Goal: Contribute content

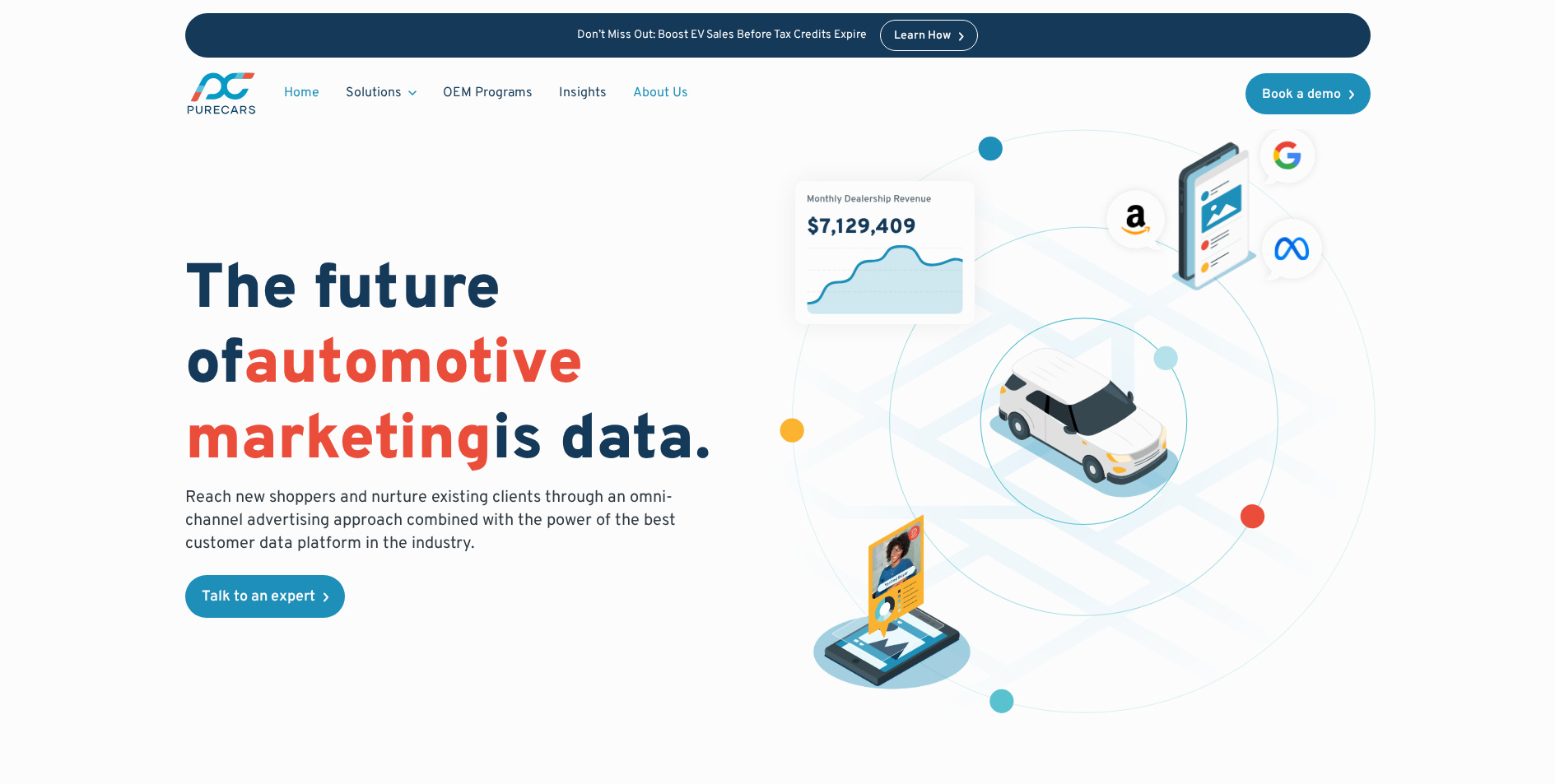
click at [645, 91] on link "About Us" at bounding box center [660, 93] width 81 height 31
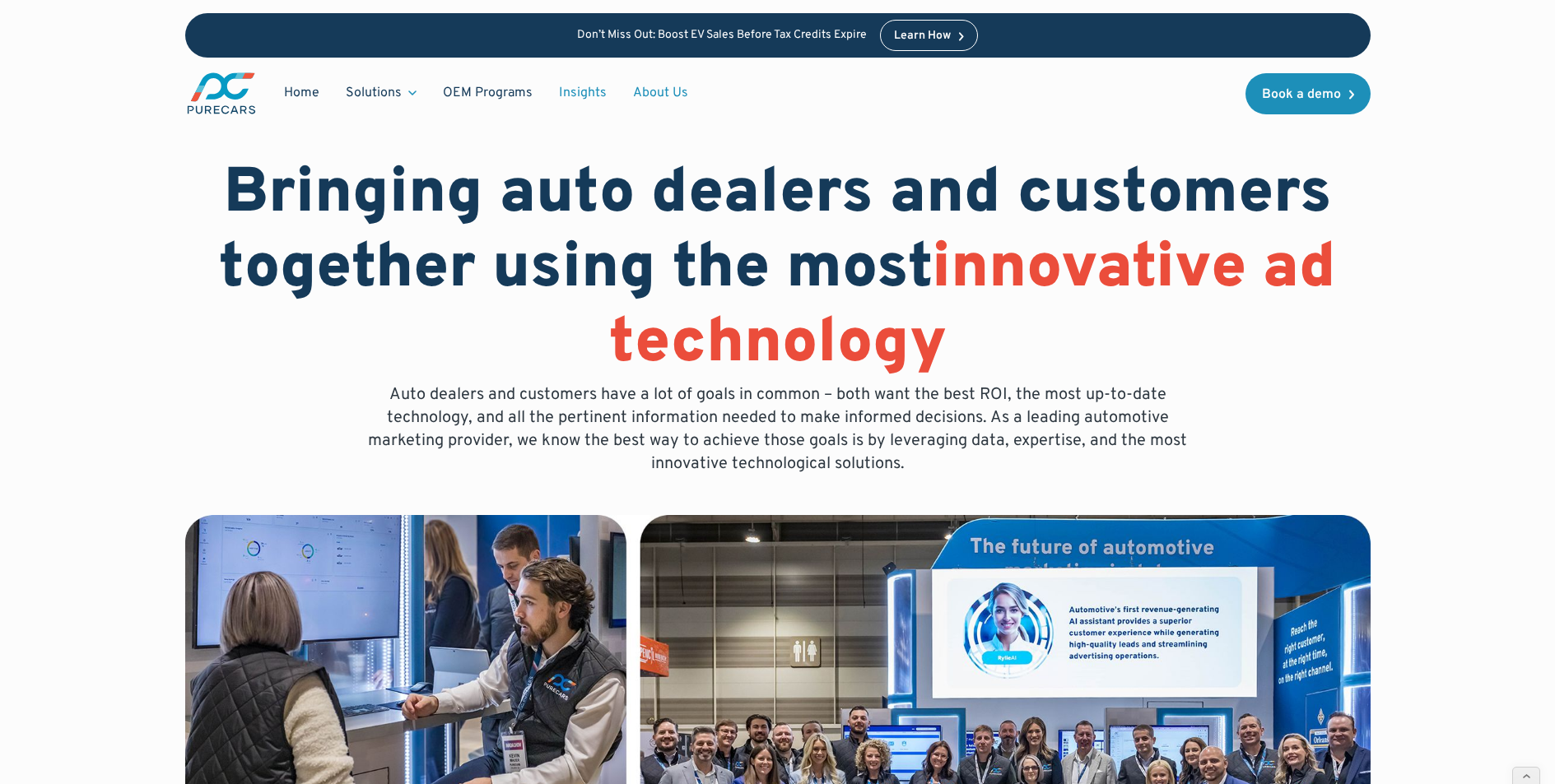
click at [578, 96] on link "Insights" at bounding box center [583, 93] width 74 height 31
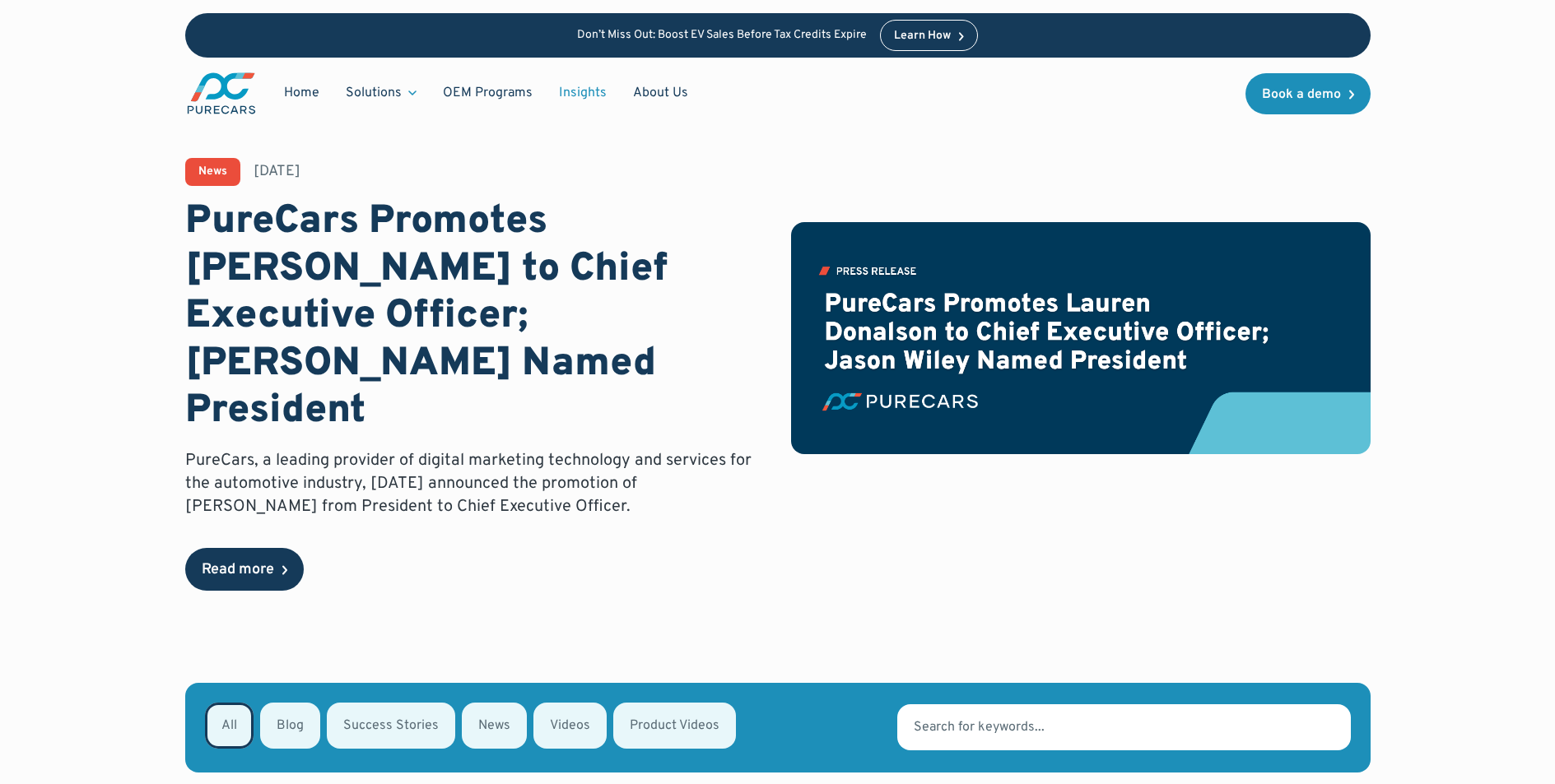
click at [266, 563] on div "Read more" at bounding box center [238, 570] width 72 height 15
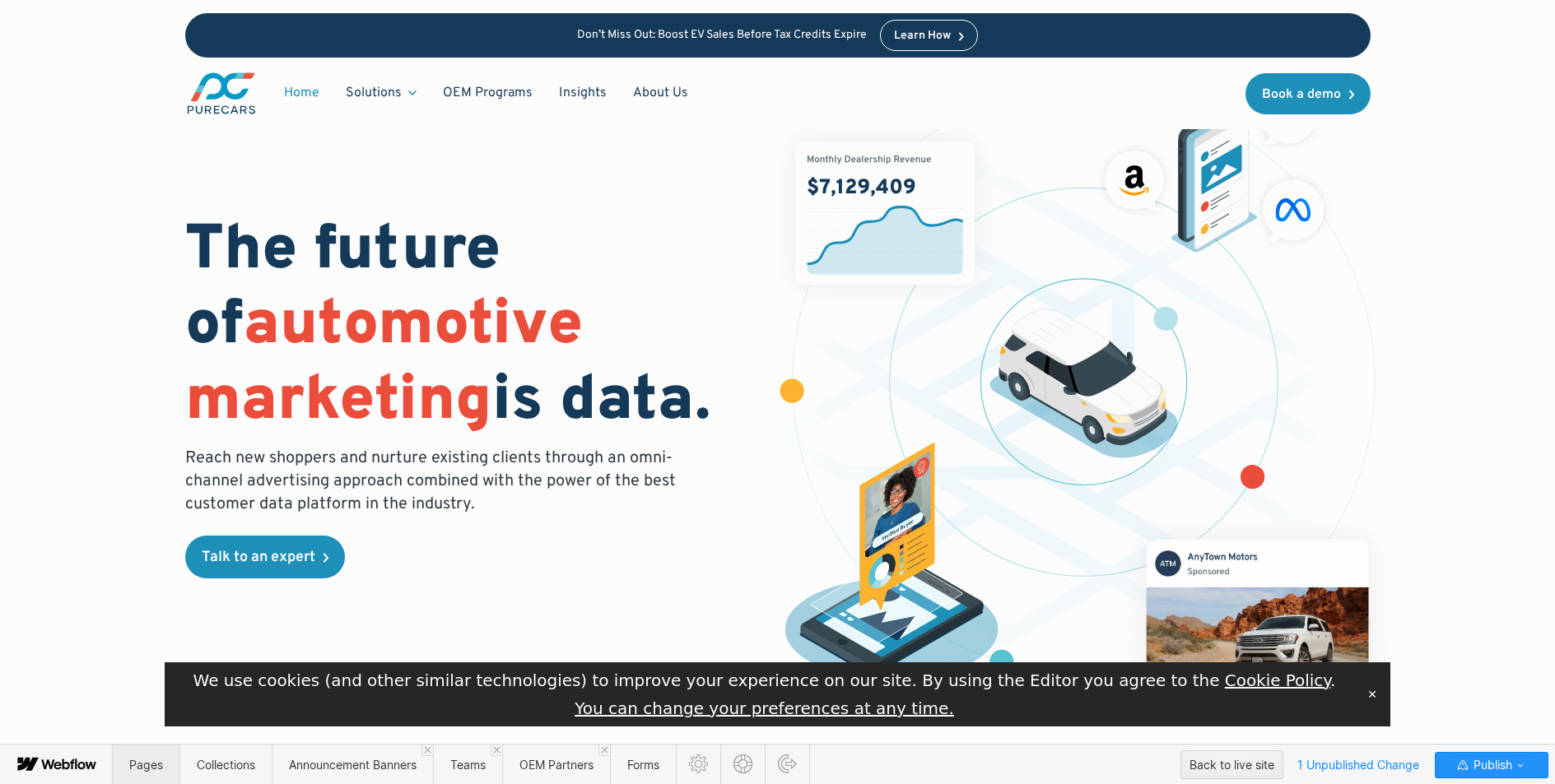
click at [151, 762] on span "Pages" at bounding box center [146, 764] width 34 height 14
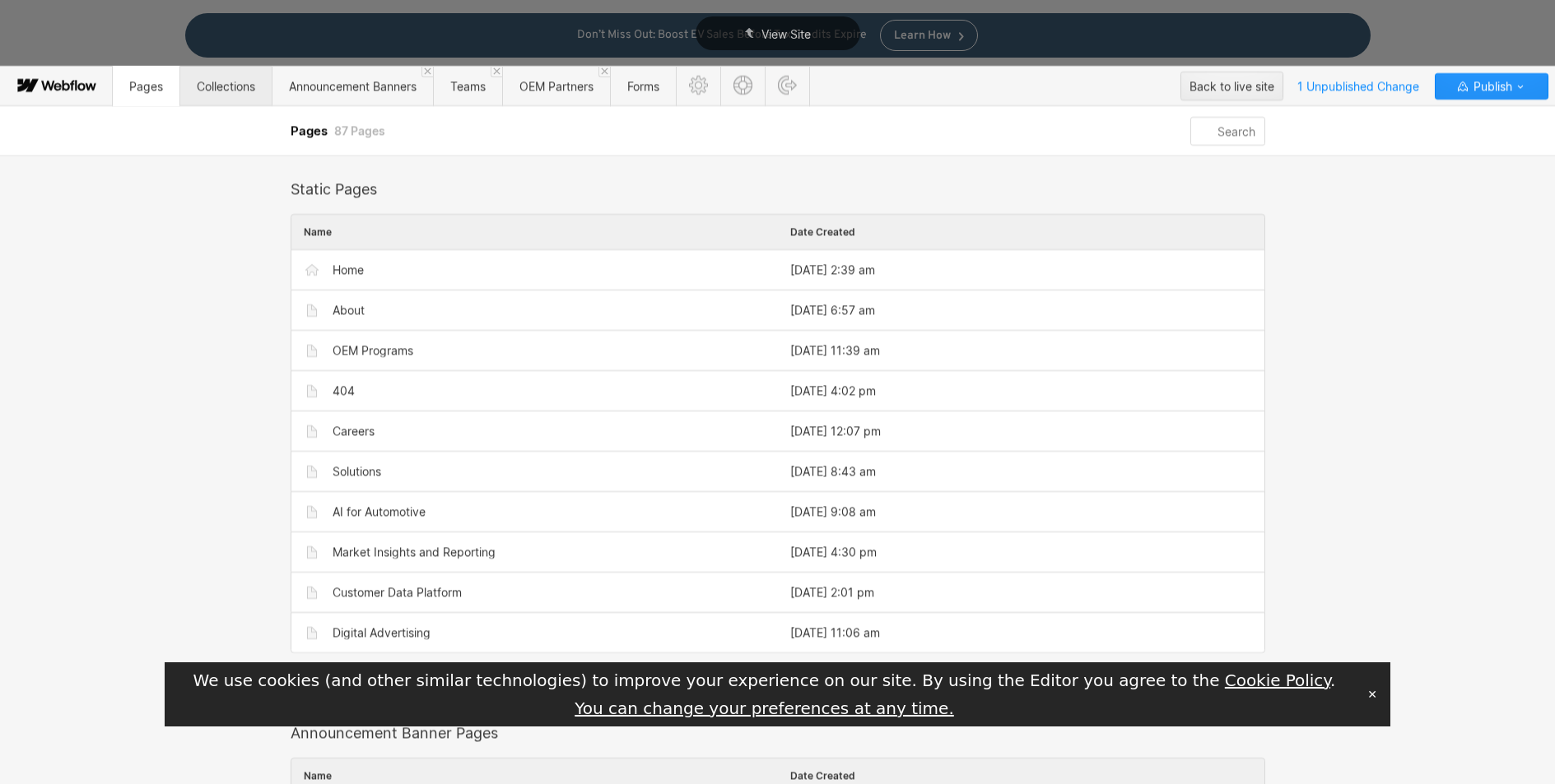
click at [217, 86] on span "Collections" at bounding box center [226, 86] width 59 height 14
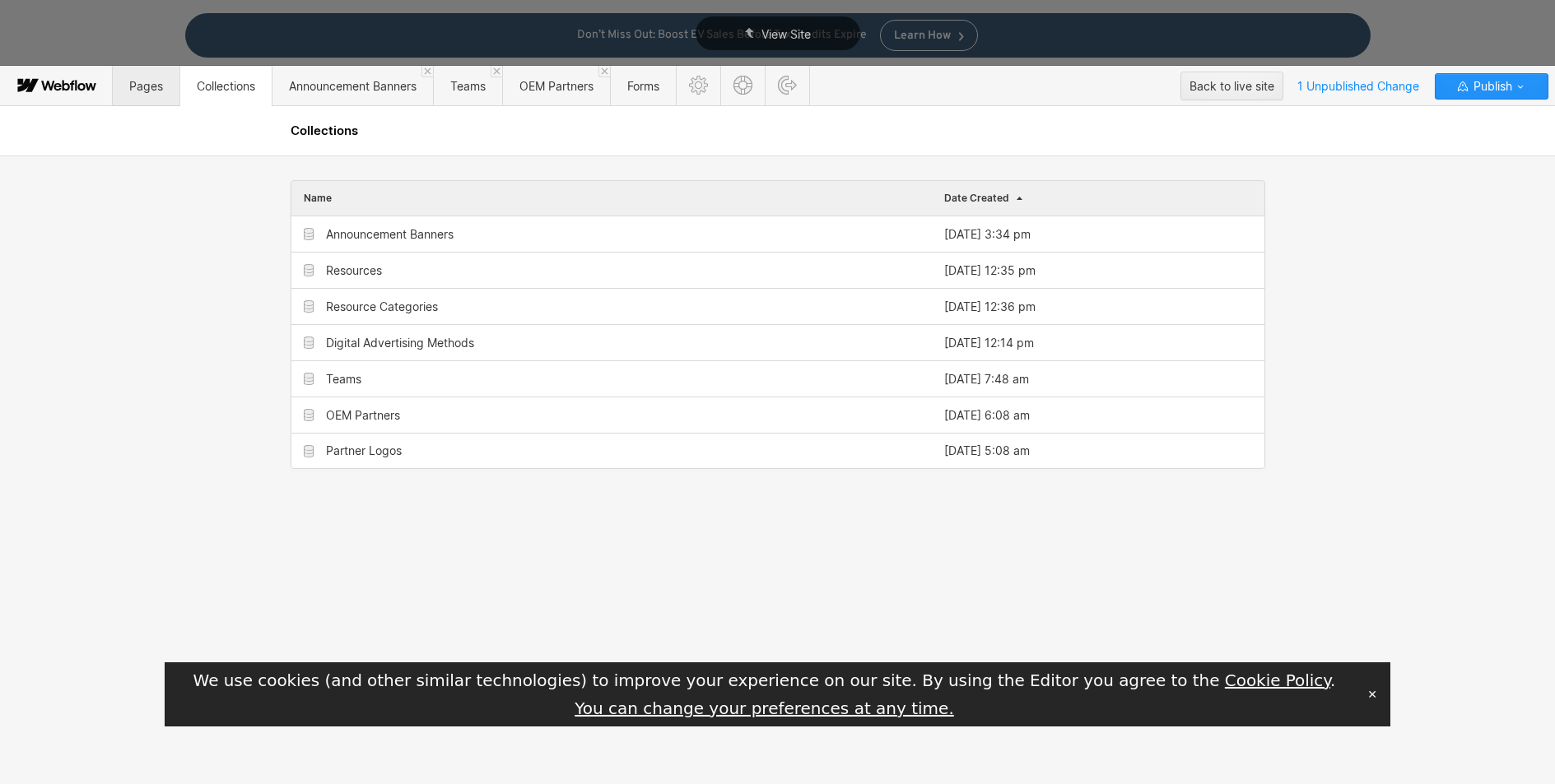
click at [151, 92] on span "Pages" at bounding box center [146, 86] width 34 height 14
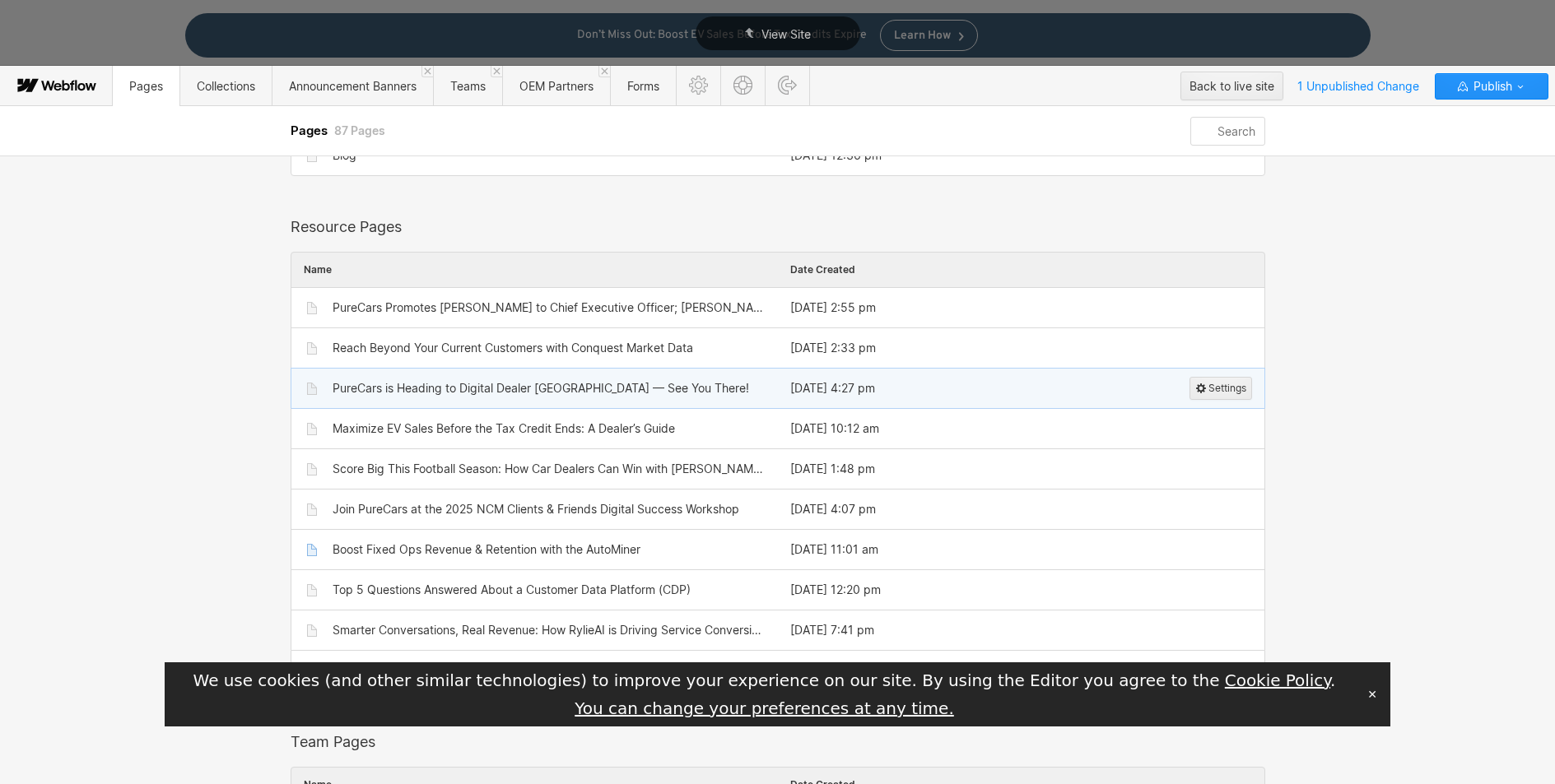
scroll to position [1845, 0]
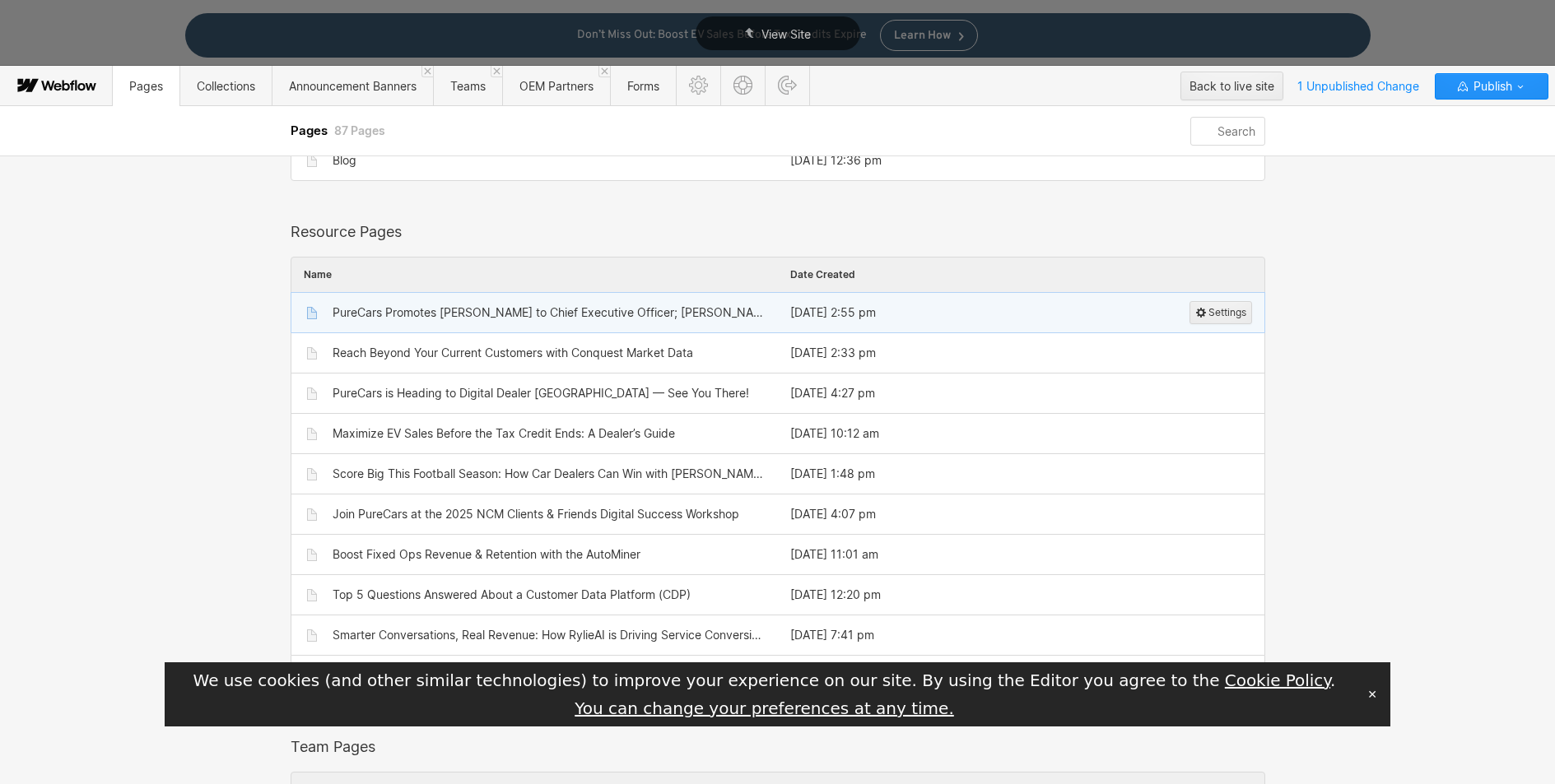
click at [659, 312] on div "PureCars Promotes [PERSON_NAME] to Chief Executive Officer; [PERSON_NAME] Named…" at bounding box center [549, 312] width 433 height 13
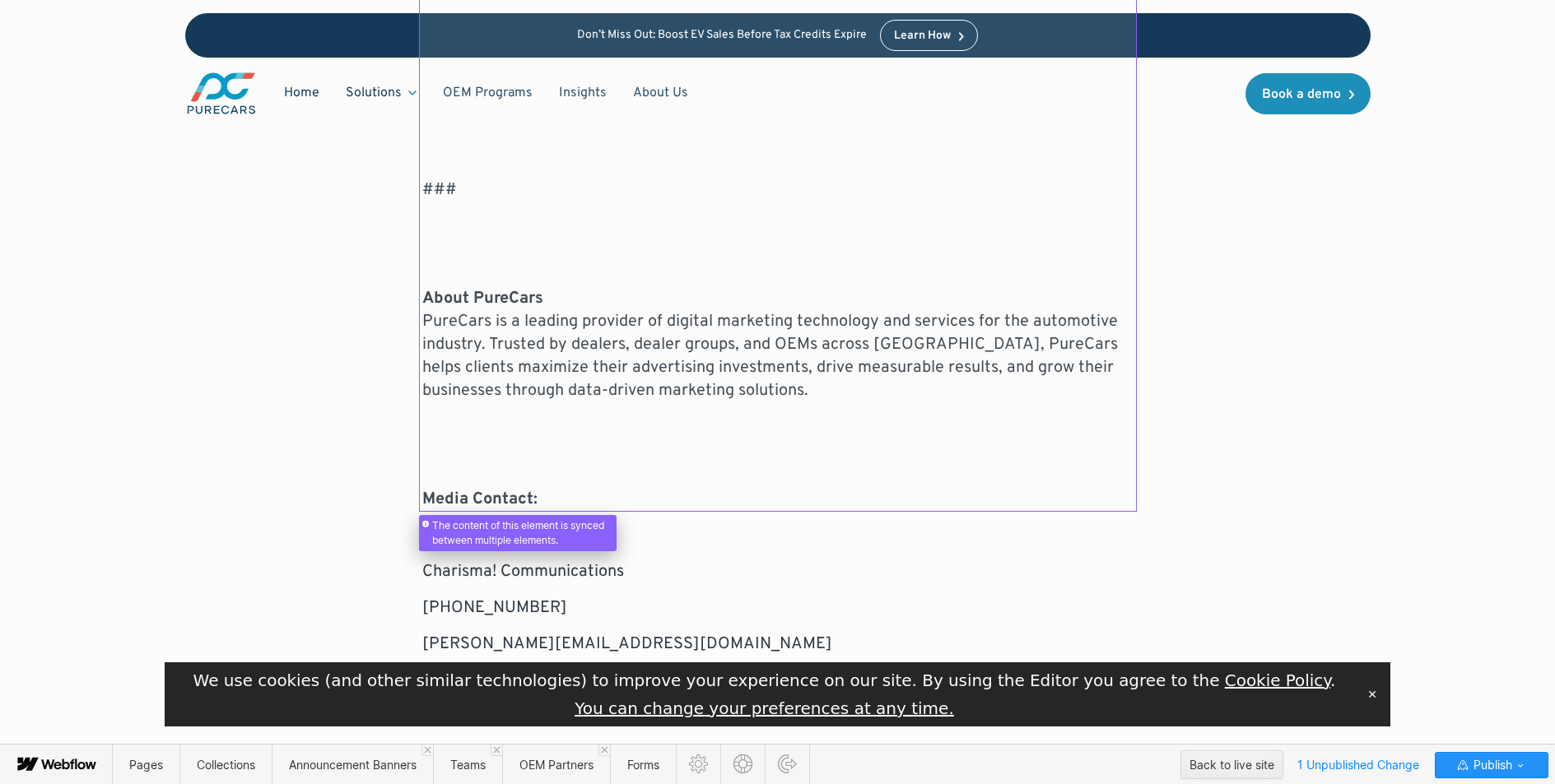
scroll to position [1697, 0]
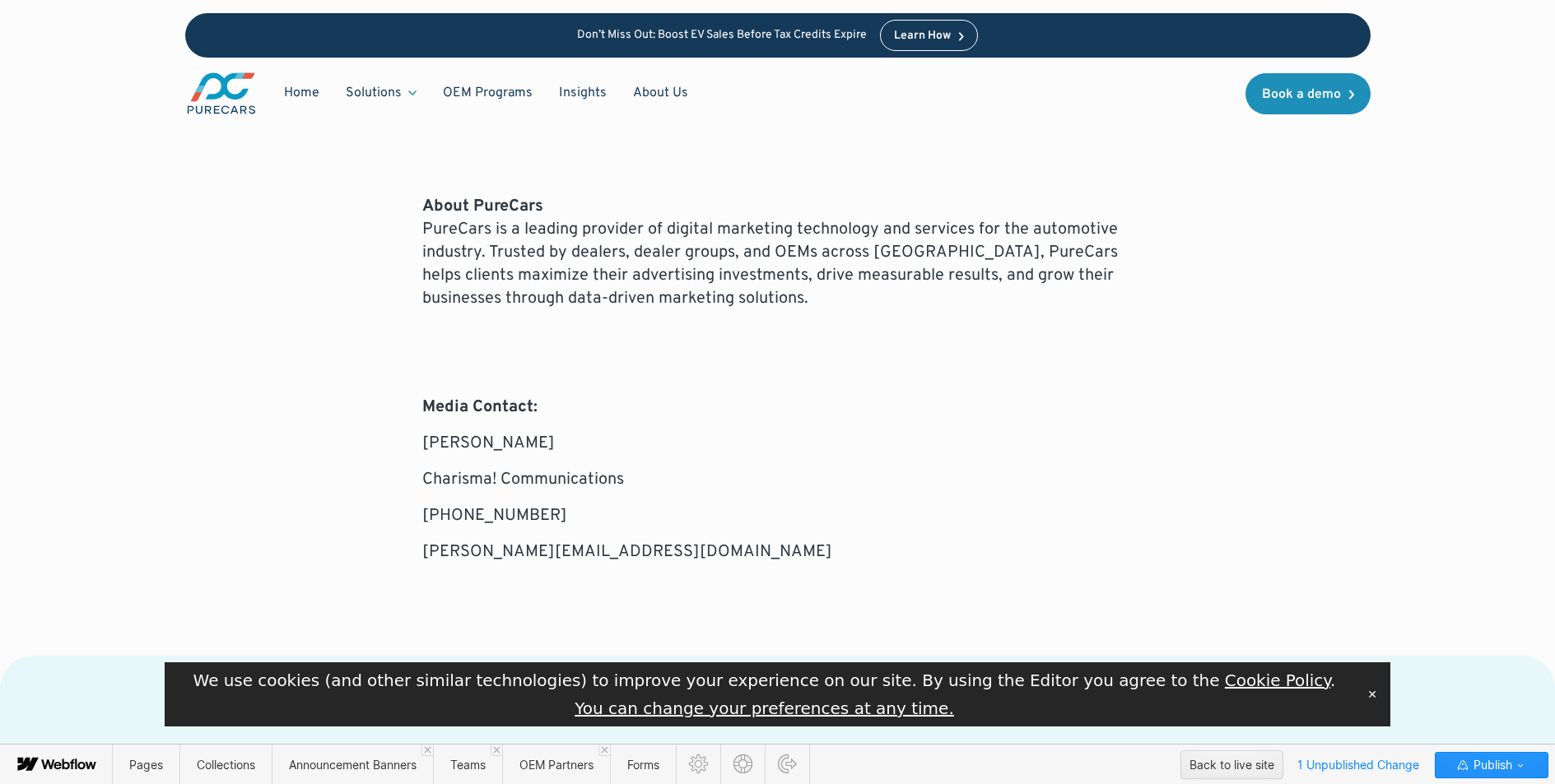
drag, startPoint x: 739, startPoint y: 500, endPoint x: 727, endPoint y: 493, distance: 13.9
click at [738, 541] on p "Laurie@charismacommunications.com" at bounding box center [778, 552] width 711 height 23
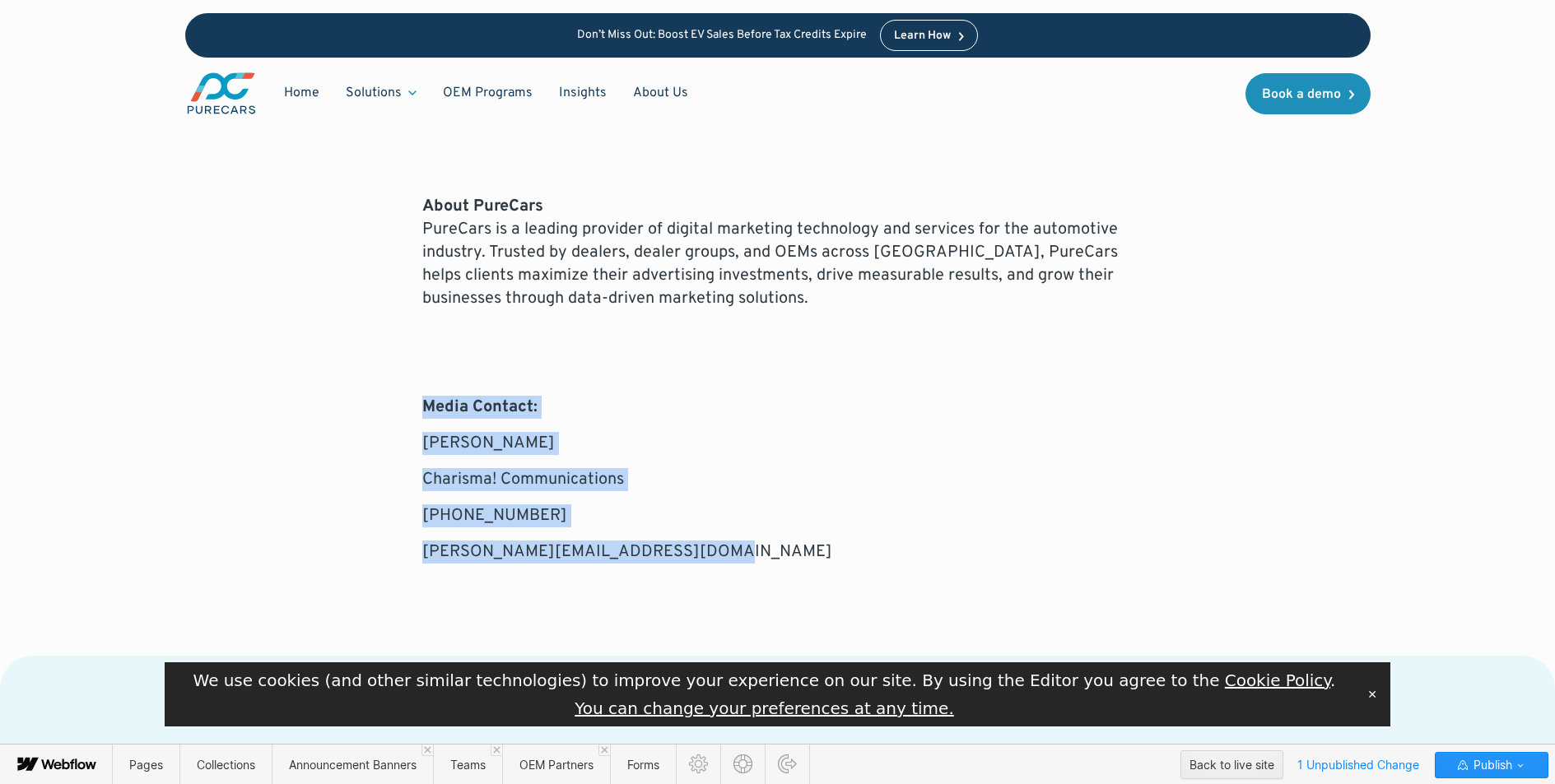
drag, startPoint x: 661, startPoint y: 482, endPoint x: 436, endPoint y: 305, distance: 286.3
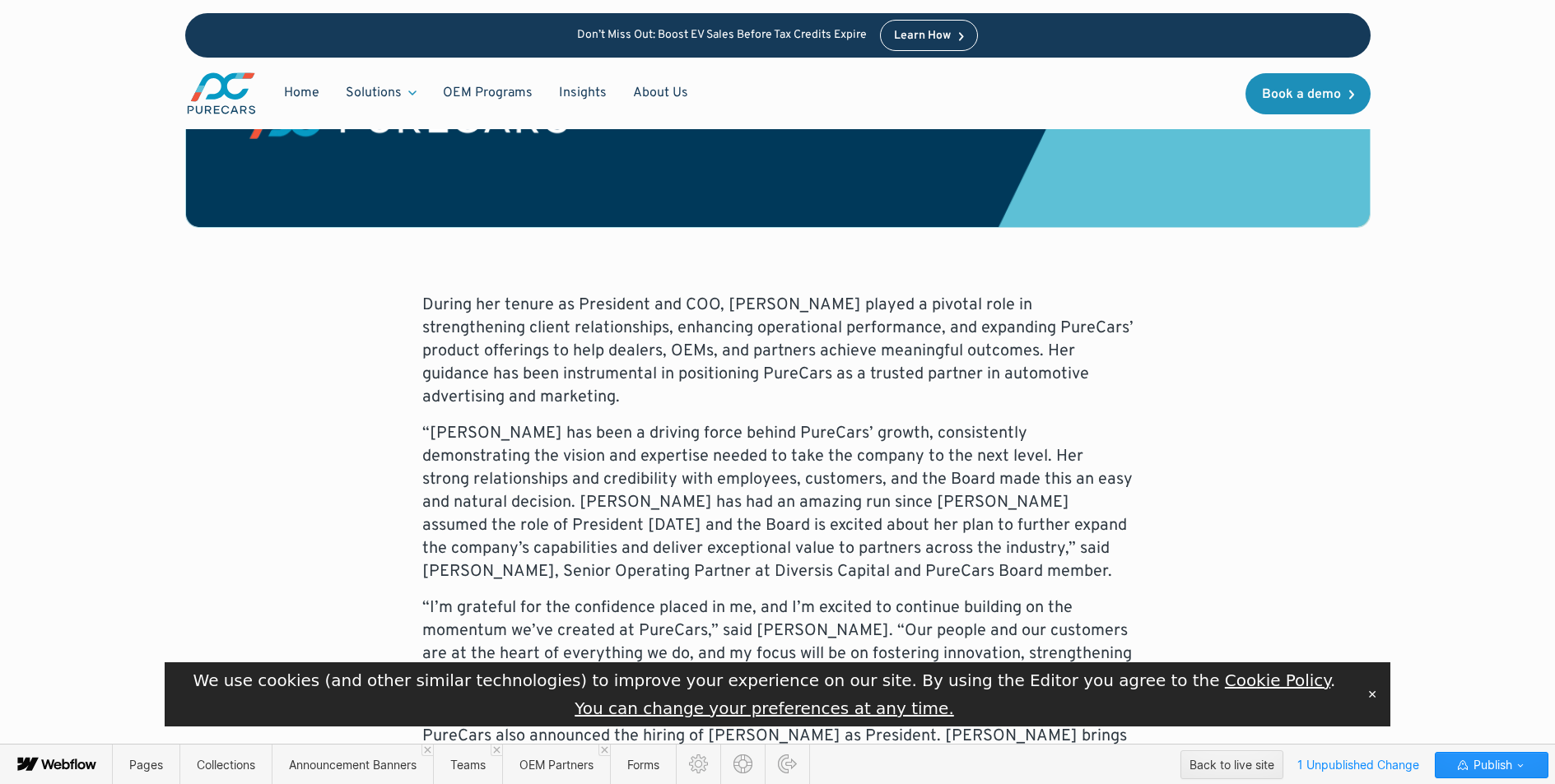
scroll to position [668, 0]
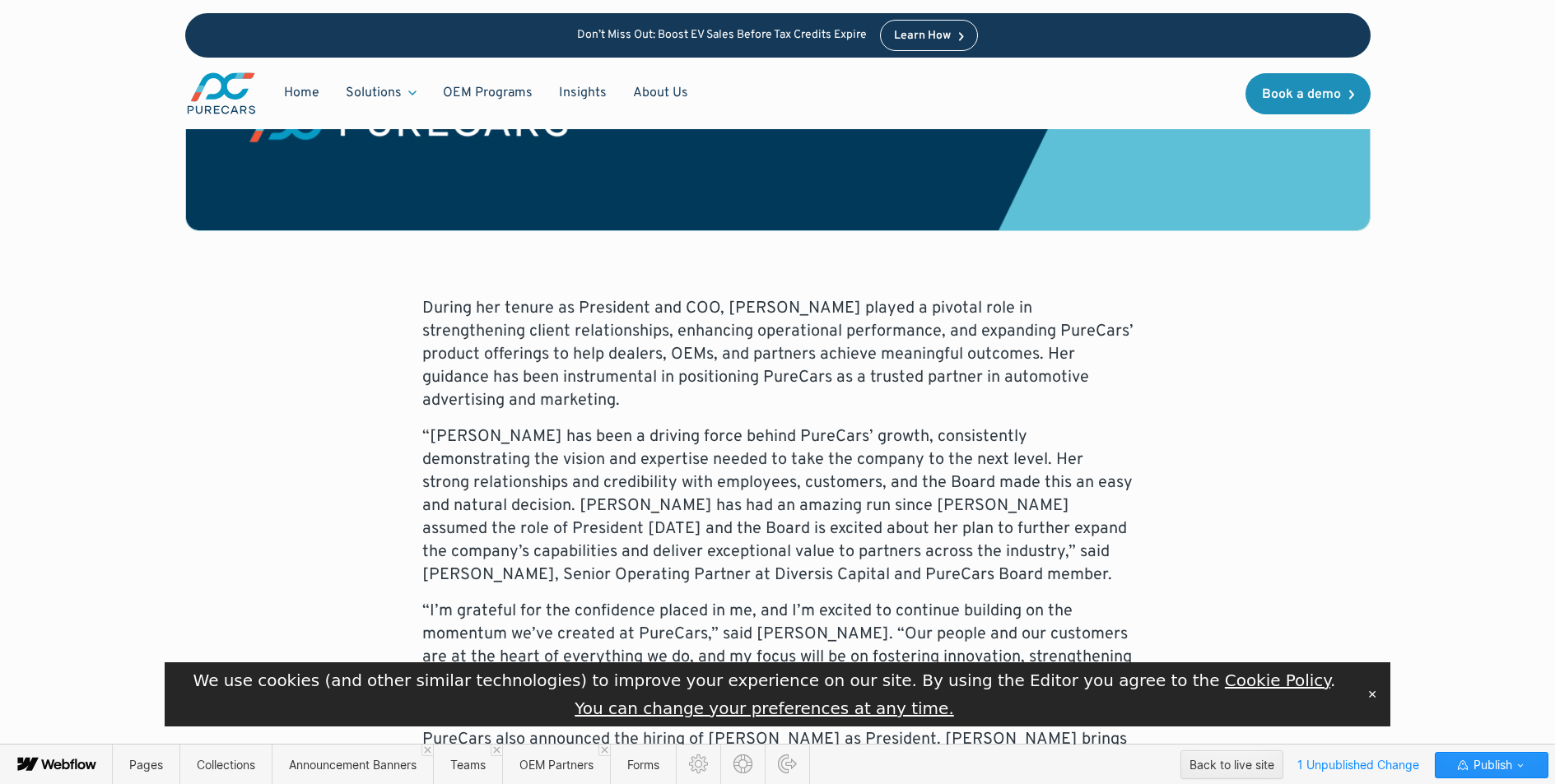
click at [452, 297] on p "During her tenure as President and COO, [PERSON_NAME] played a pivotal role in …" at bounding box center [778, 355] width 711 height 115
click at [424, 297] on p "During her tenure as President and COO, [PERSON_NAME] played a pivotal role in …" at bounding box center [778, 355] width 711 height 115
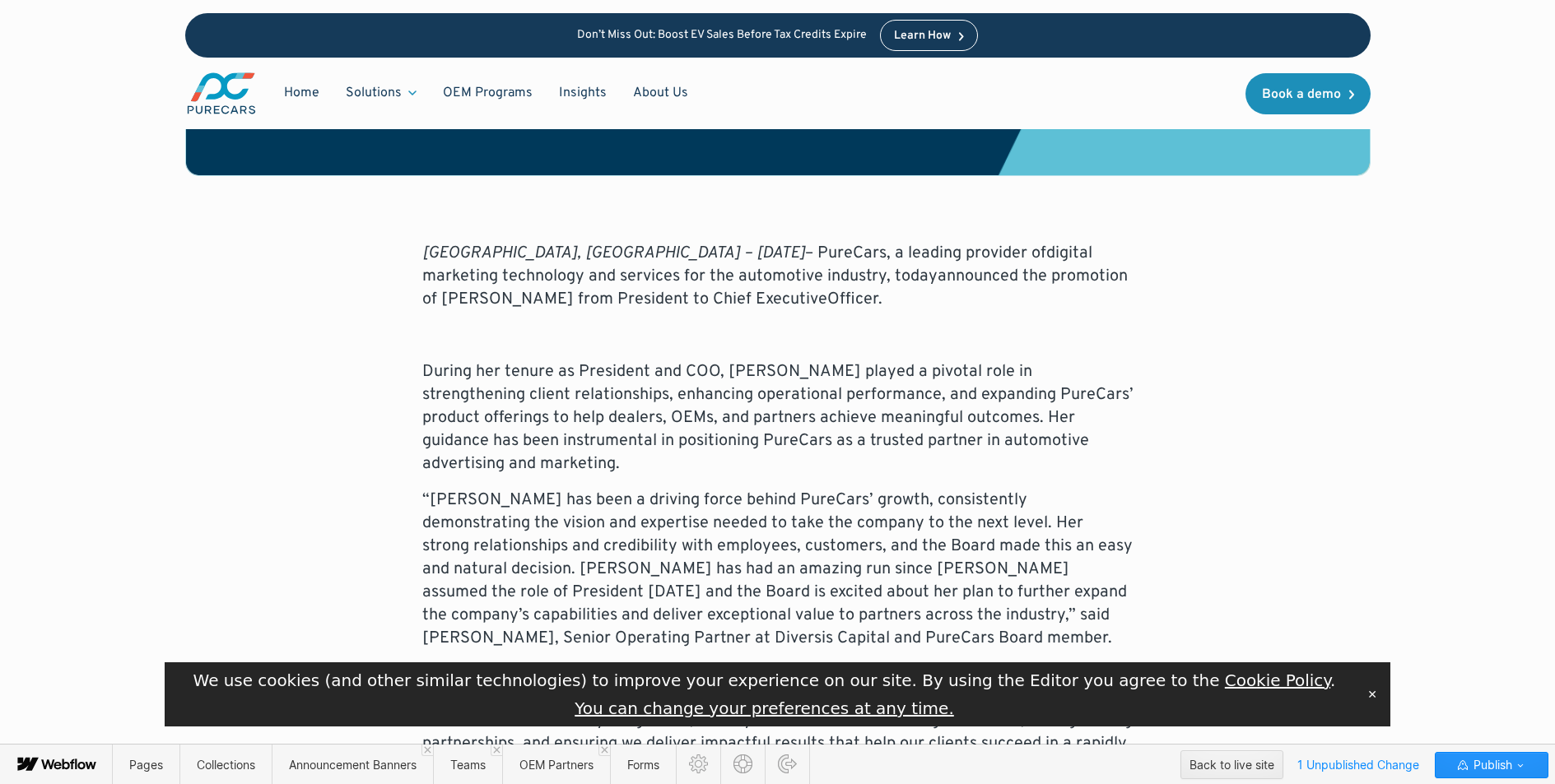
scroll to position [720, 0]
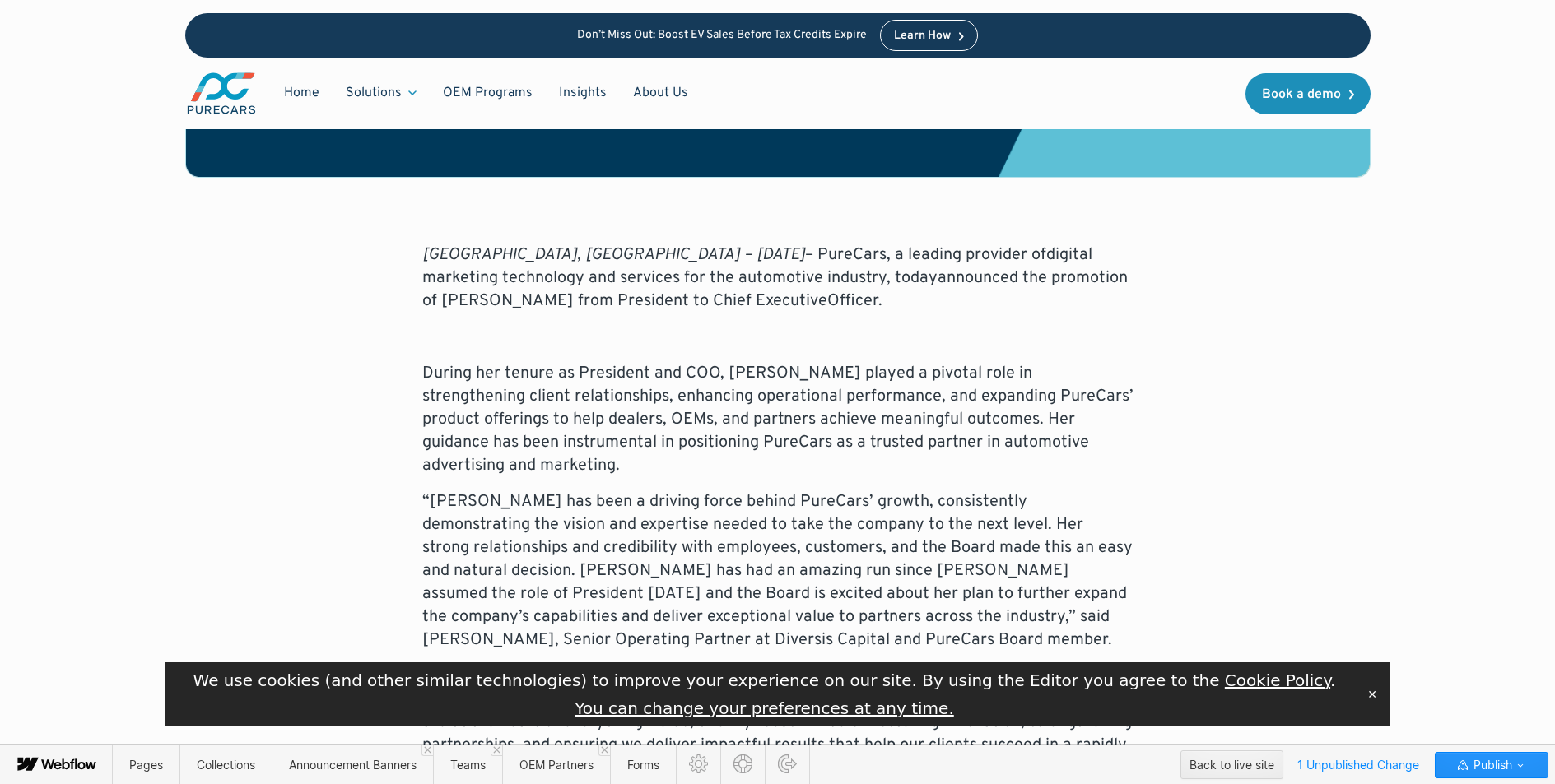
click at [482, 326] on p "‍" at bounding box center [778, 337] width 711 height 23
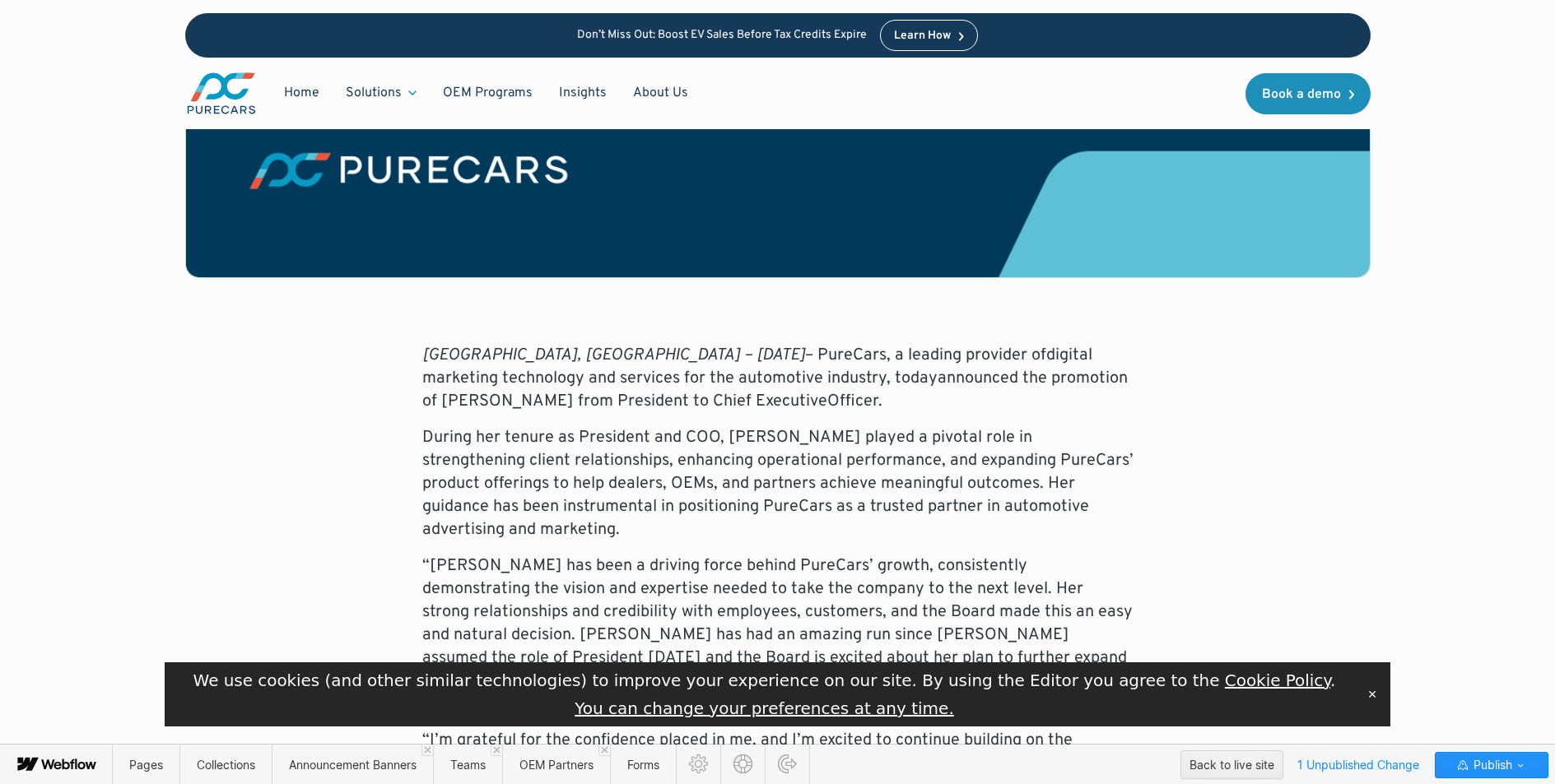
scroll to position [622, 0]
click at [664, 426] on p "During her tenure as President and COO, [PERSON_NAME] played a pivotal role in …" at bounding box center [778, 483] width 711 height 115
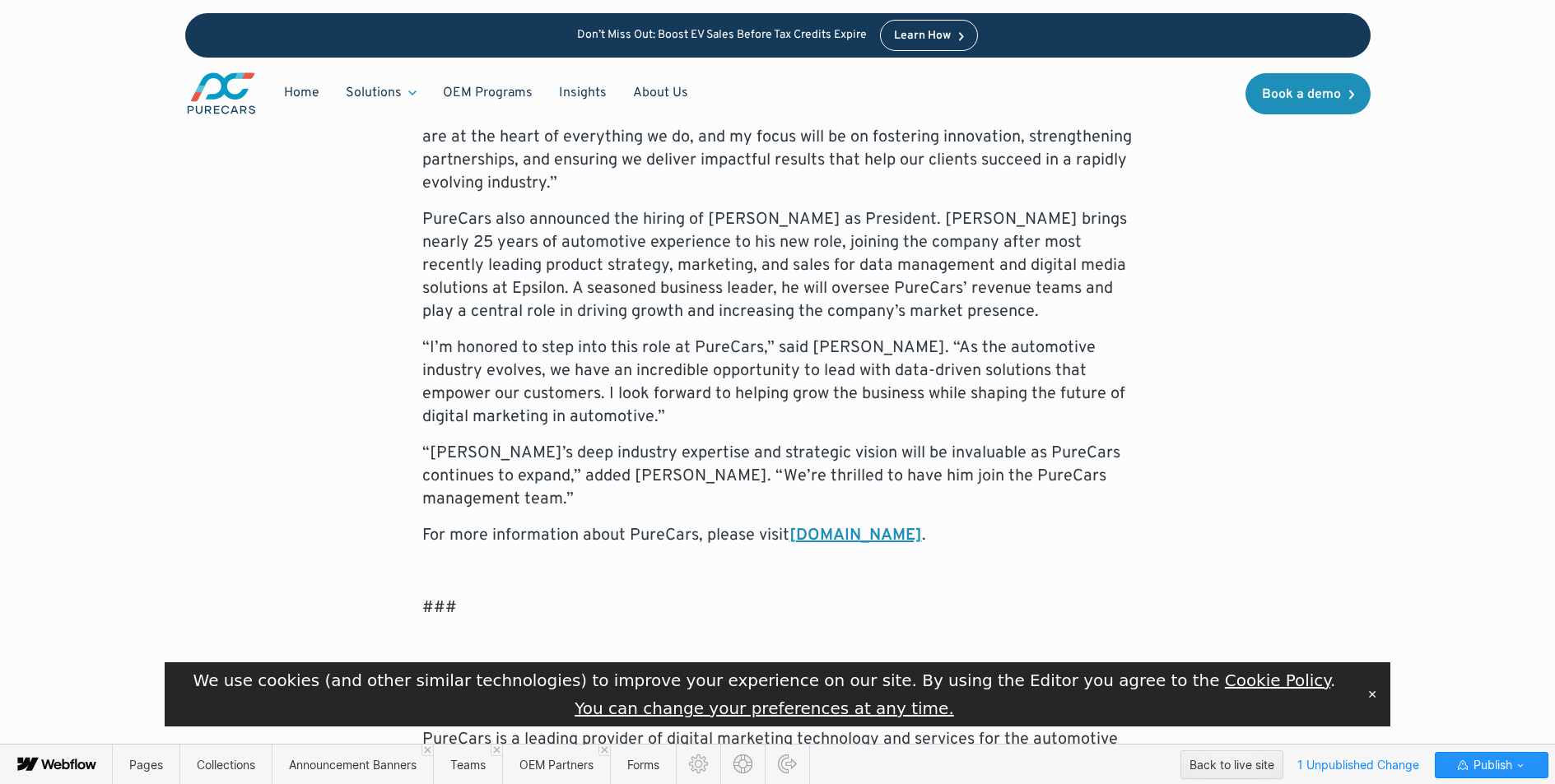
scroll to position [1402, 0]
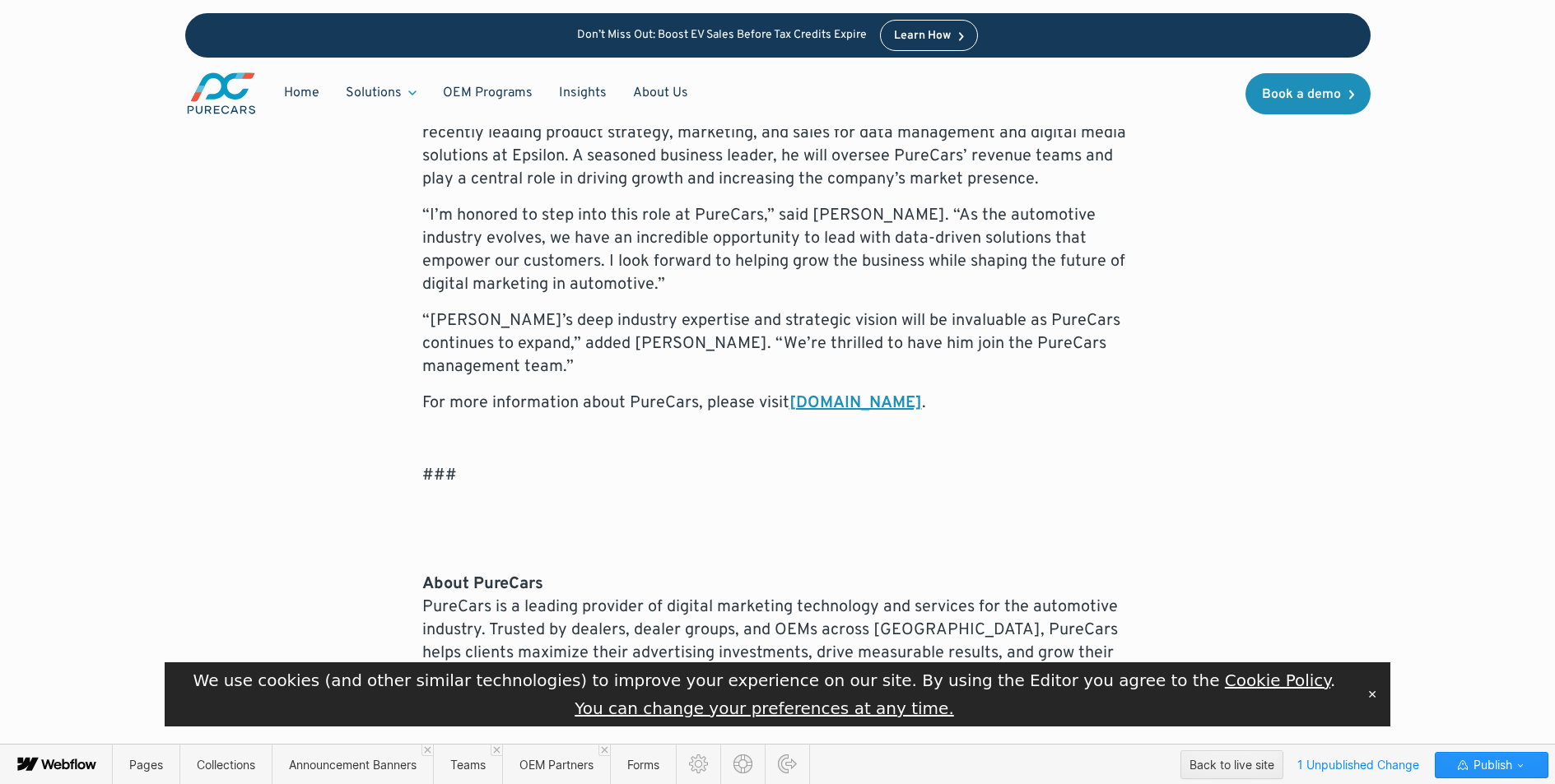
click at [489, 465] on div "Atlanta, GA – September 15, 2025 – PureCars, a leading provider ofdigital marke…" at bounding box center [778, 124] width 711 height 1125
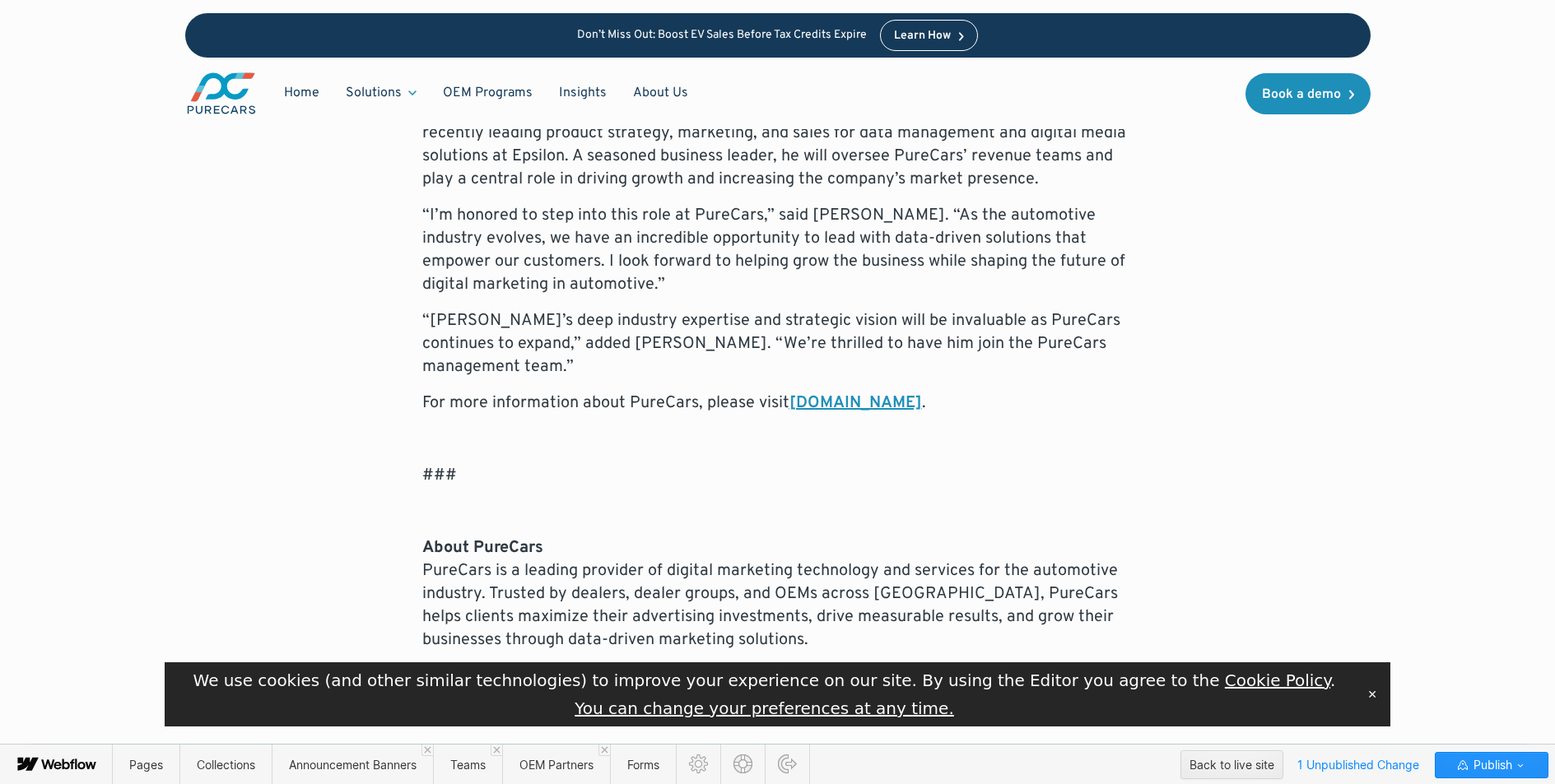
click at [486, 428] on p at bounding box center [778, 440] width 711 height 23
click at [1477, 763] on span "Publish" at bounding box center [1490, 764] width 42 height 24
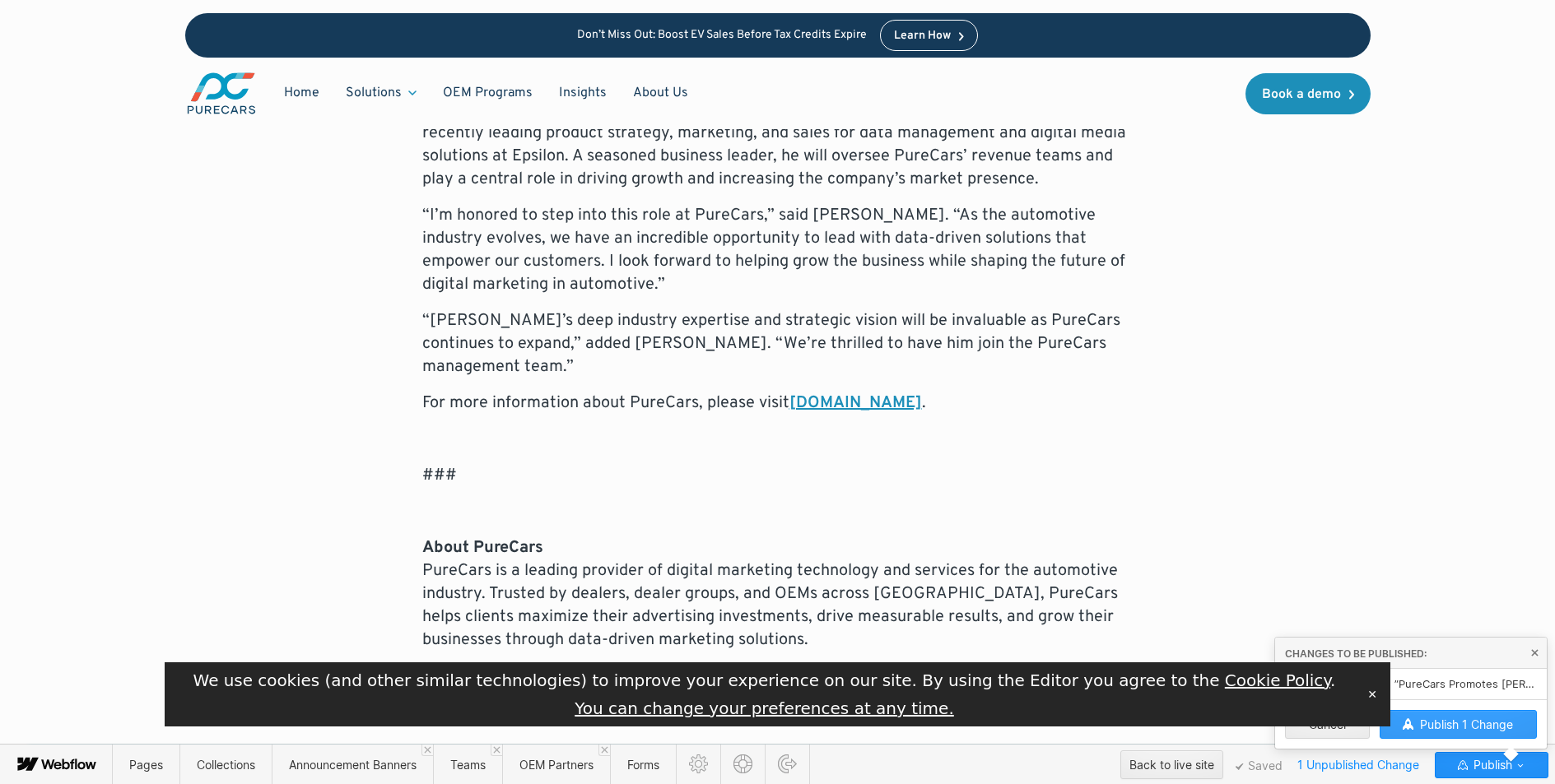
click at [1478, 723] on span "Publish 1 Change" at bounding box center [1466, 724] width 93 height 14
click at [1374, 694] on button "✕" at bounding box center [1372, 694] width 23 height 24
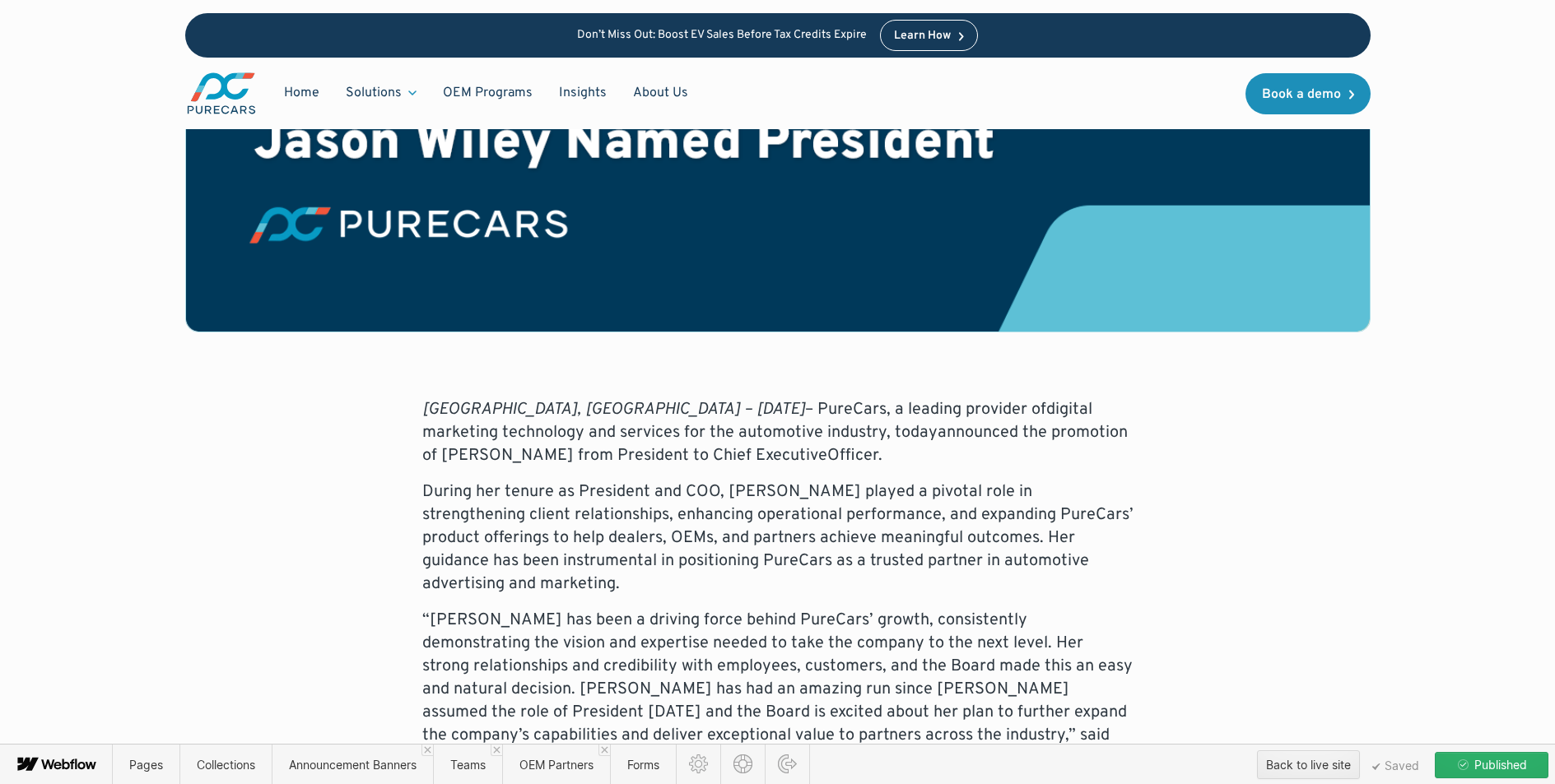
scroll to position [415, 0]
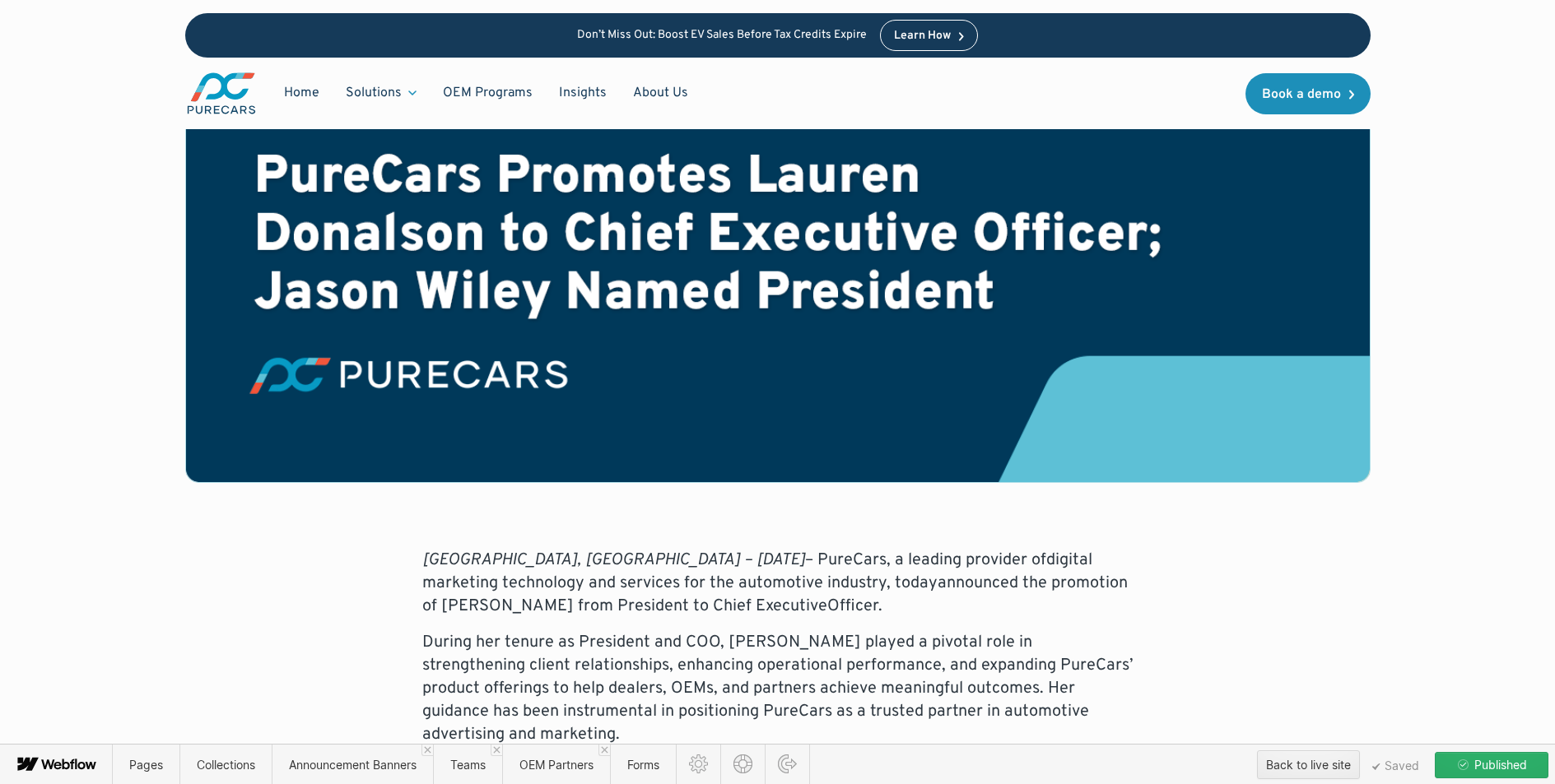
drag, startPoint x: 1066, startPoint y: 514, endPoint x: 1114, endPoint y: 494, distance: 52.0
click at [1066, 548] on p "Atlanta, GA – September 15, 2025 – PureCars, a leading provider ofdigital marke…" at bounding box center [778, 583] width 711 height 69
click at [903, 548] on p "Atlanta, GA – September 15, 2025 – PureCars, a leading provider ofdigital marke…" at bounding box center [778, 583] width 711 height 69
click at [854, 548] on p "Atlanta, GA – September 15, 2025 – PureCars, a leading provider of digital mark…" at bounding box center [778, 583] width 711 height 69
click at [768, 548] on p "Atlanta, GA – September 15, 2025 – PureCars, a leading provider of digital mark…" at bounding box center [778, 583] width 711 height 69
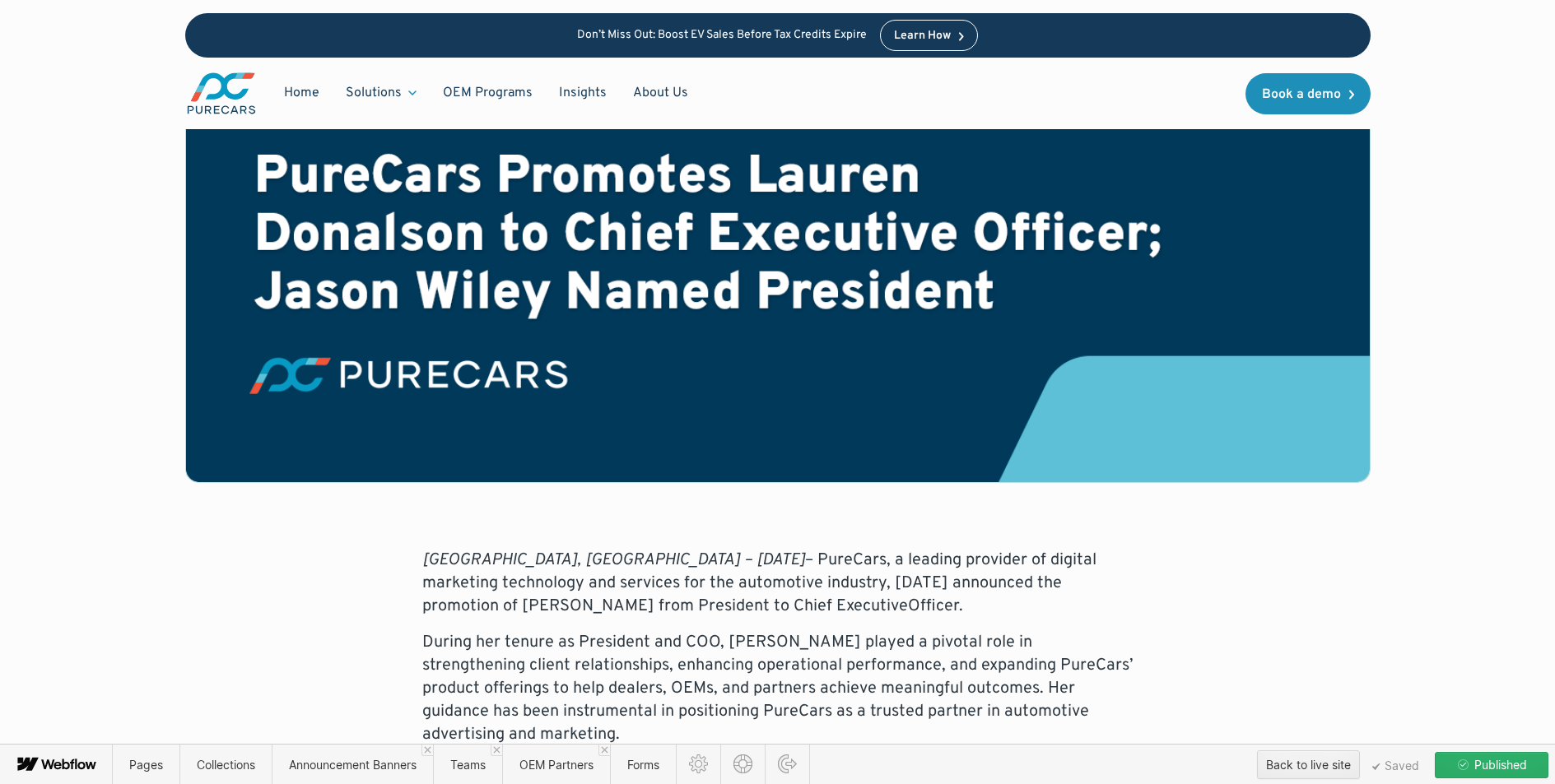
click at [765, 555] on p "Atlanta, GA – September 15, 2025 – PureCars, a leading provider of digital mark…" at bounding box center [778, 583] width 711 height 69
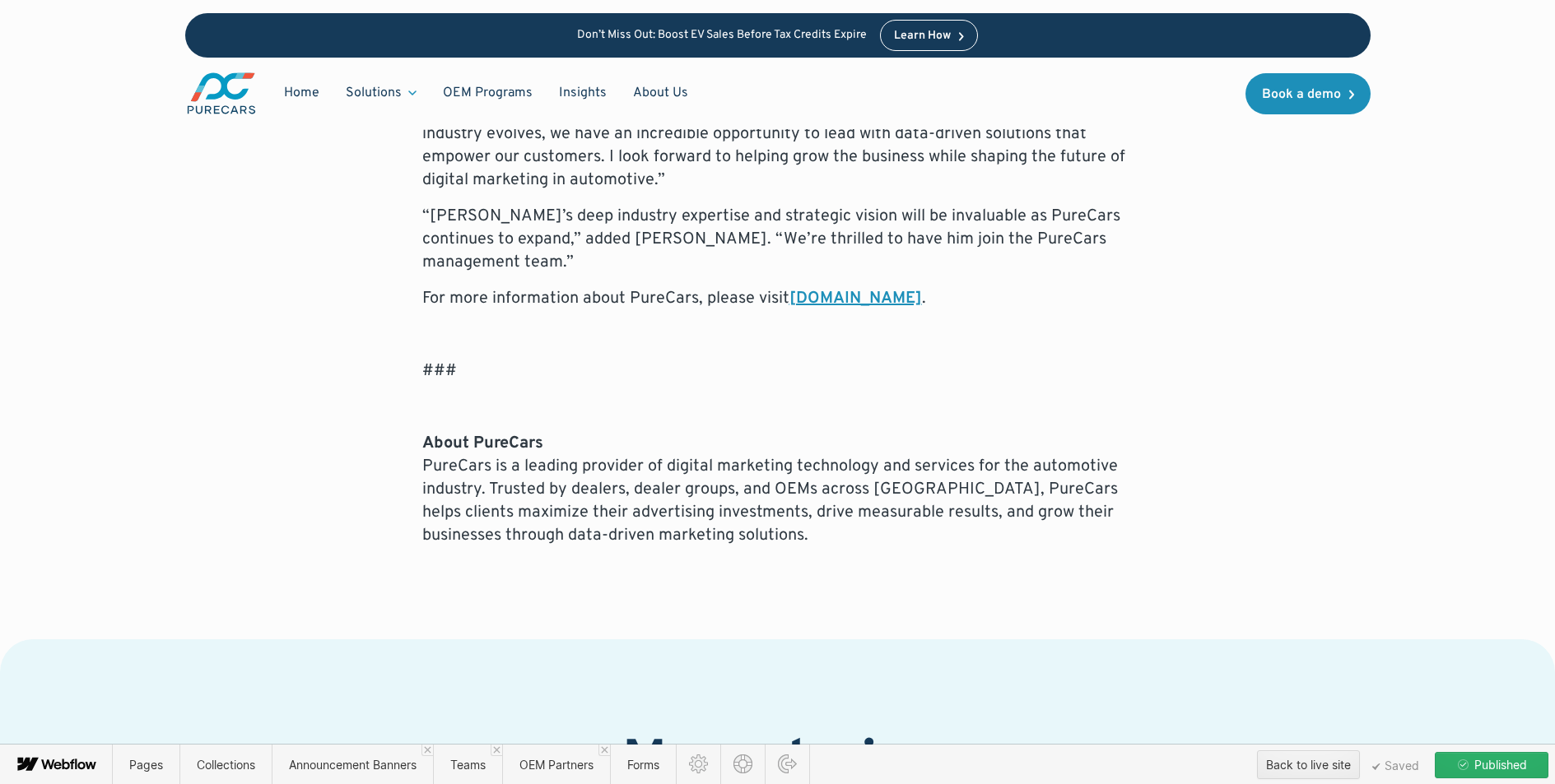
scroll to position [1523, 0]
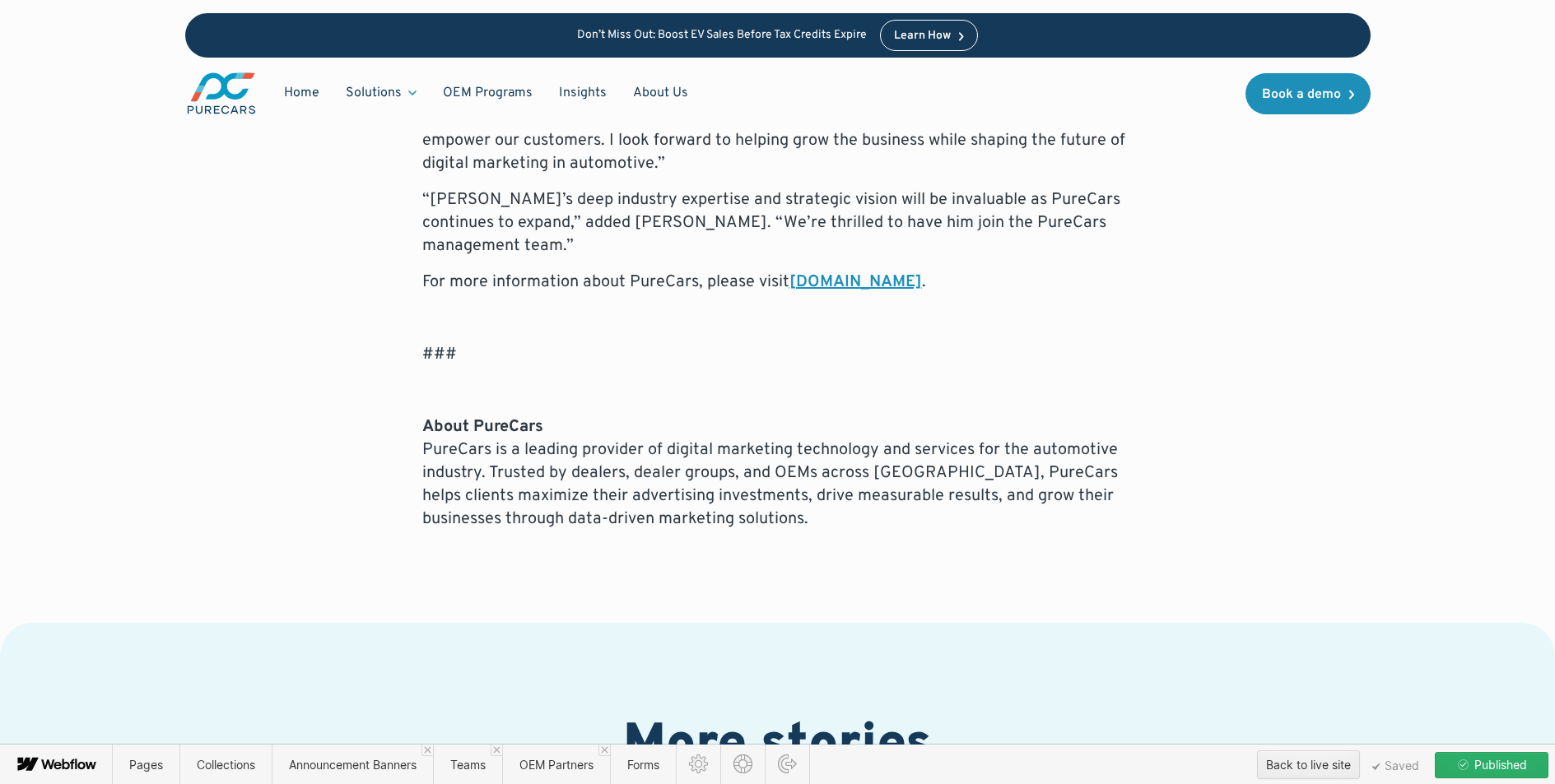
drag, startPoint x: 1477, startPoint y: 761, endPoint x: 1506, endPoint y: 762, distance: 29.0
click at [1478, 761] on span "Published" at bounding box center [1498, 764] width 56 height 24
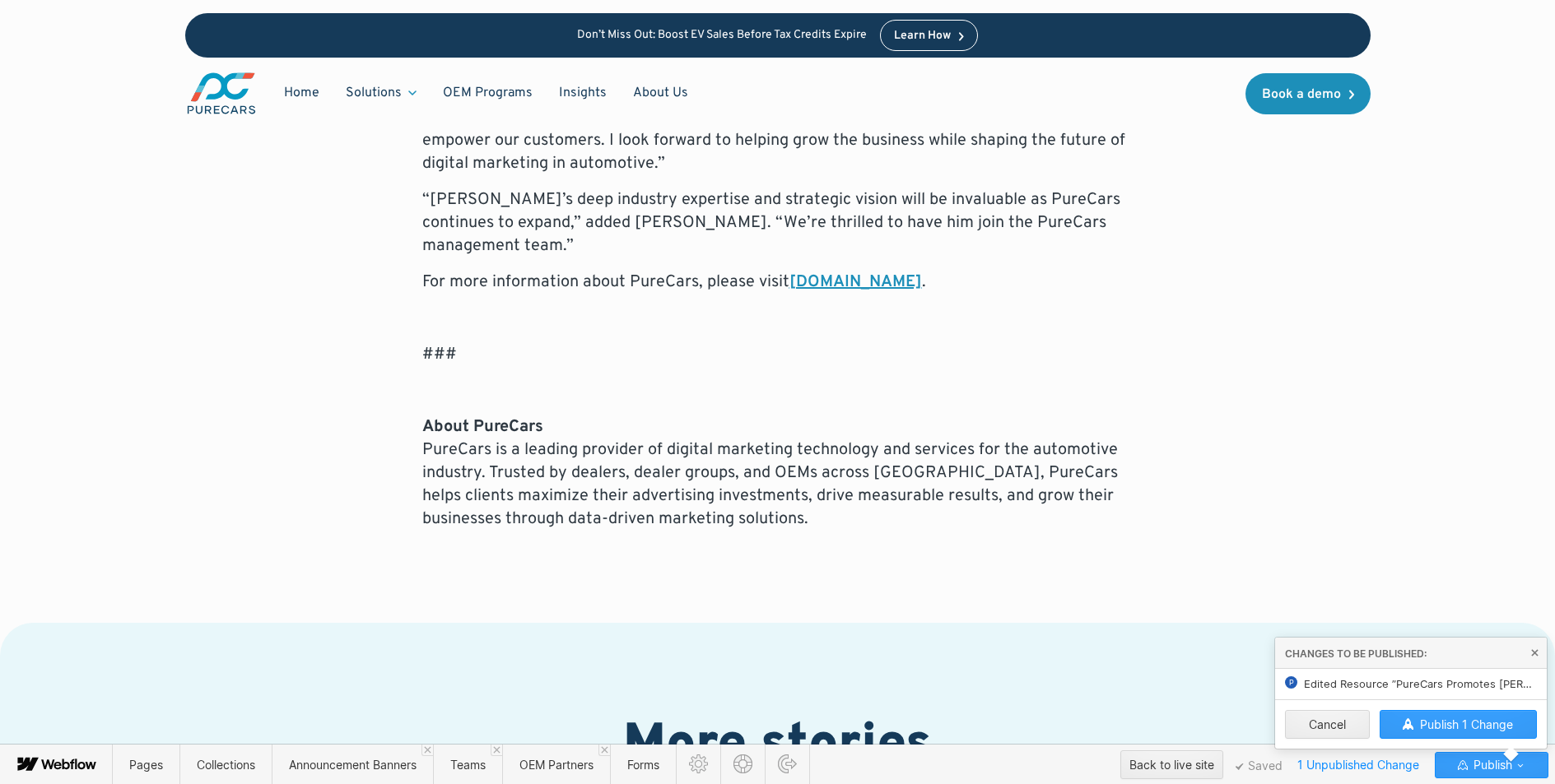
click at [1461, 726] on span "Publish 1 Change" at bounding box center [1466, 724] width 93 height 14
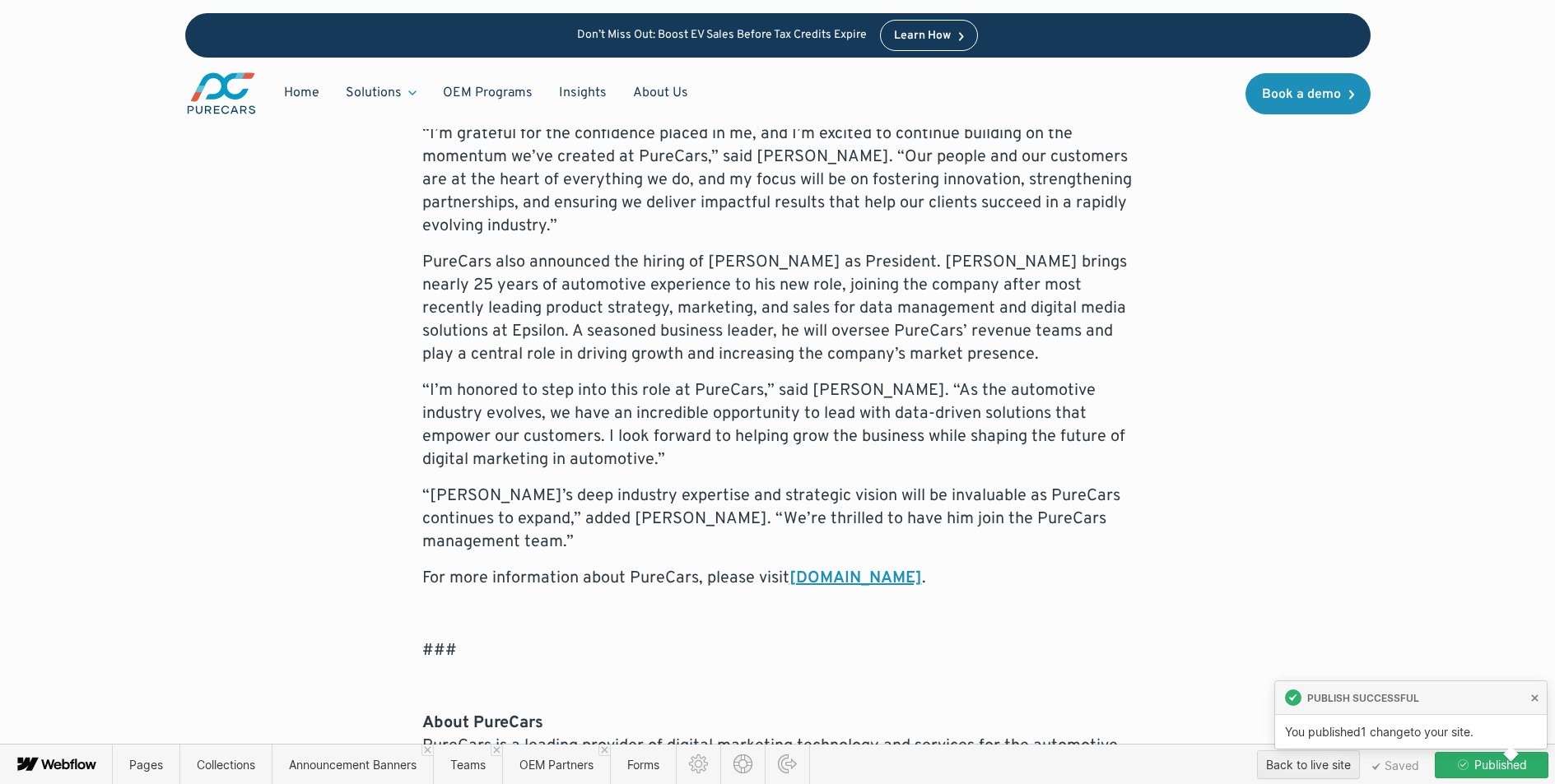
scroll to position [1198, 0]
